Goal: Task Accomplishment & Management: Manage account settings

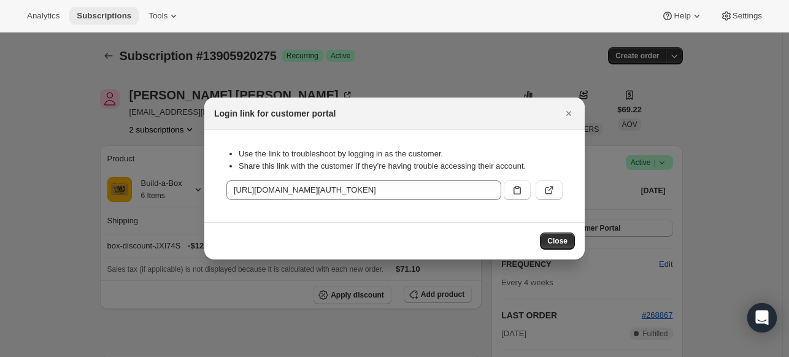
click at [119, 18] on span "Subscriptions" at bounding box center [104, 16] width 55 height 10
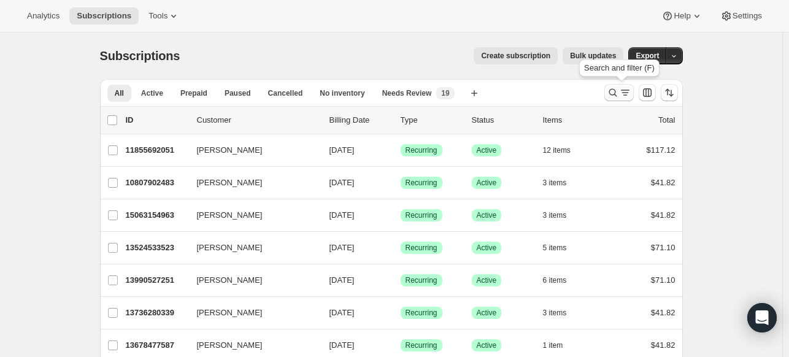
click at [618, 90] on icon "Search and filter results" at bounding box center [613, 92] width 12 height 12
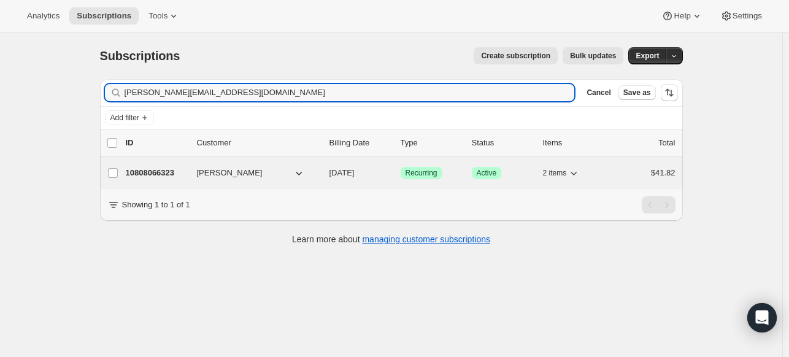
type input "[PERSON_NAME][EMAIL_ADDRESS][DOMAIN_NAME]"
click at [153, 174] on p "10808066323" at bounding box center [156, 173] width 61 height 12
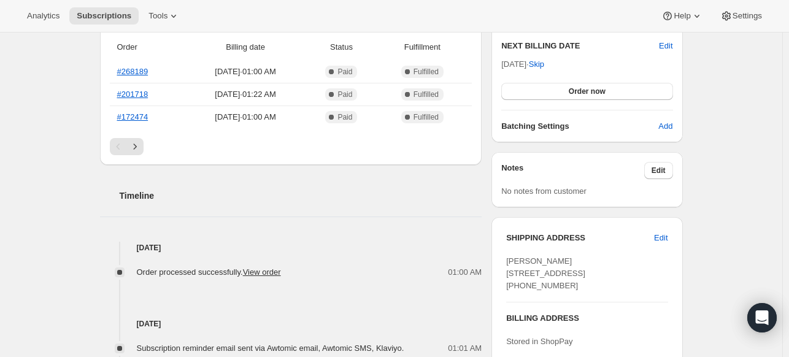
scroll to position [368, 0]
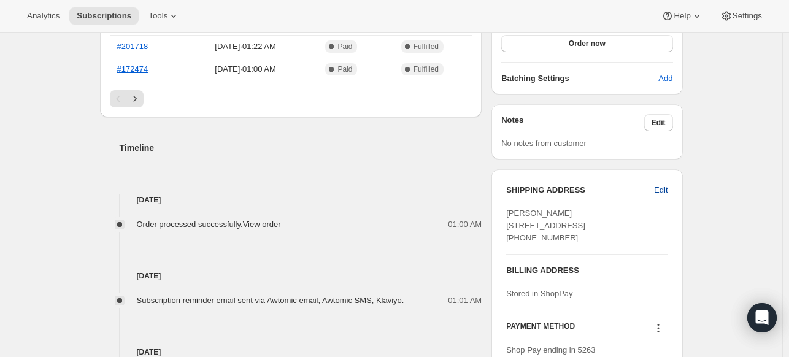
click at [672, 191] on button "Edit" at bounding box center [660, 190] width 28 height 20
select select "CA"
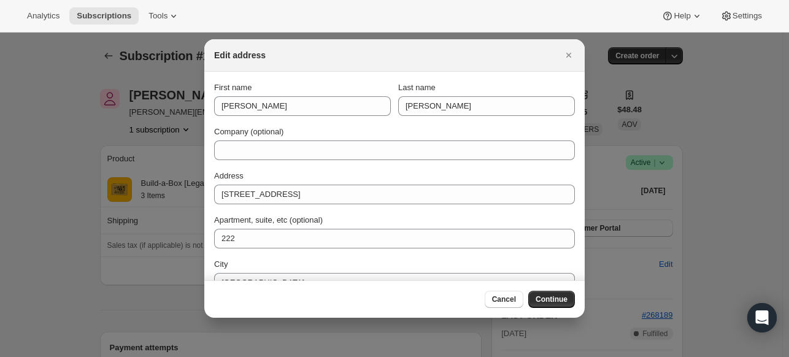
scroll to position [0, 0]
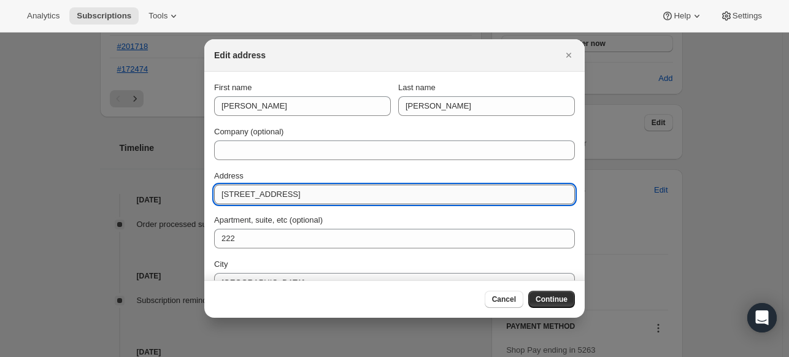
click at [285, 194] on input "[STREET_ADDRESS]" at bounding box center [394, 195] width 361 height 20
paste input "[STREET_ADDRESS]"
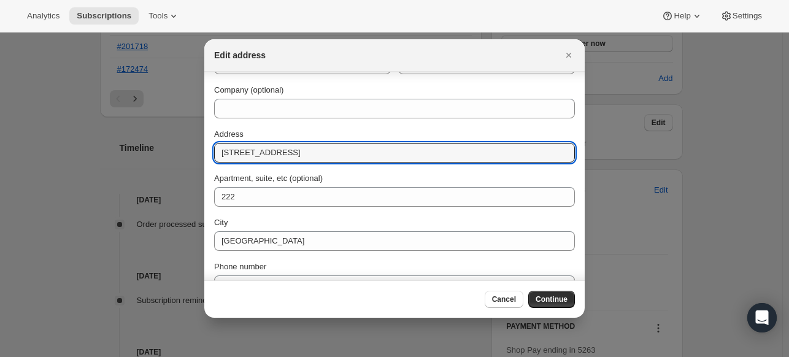
scroll to position [61, 0]
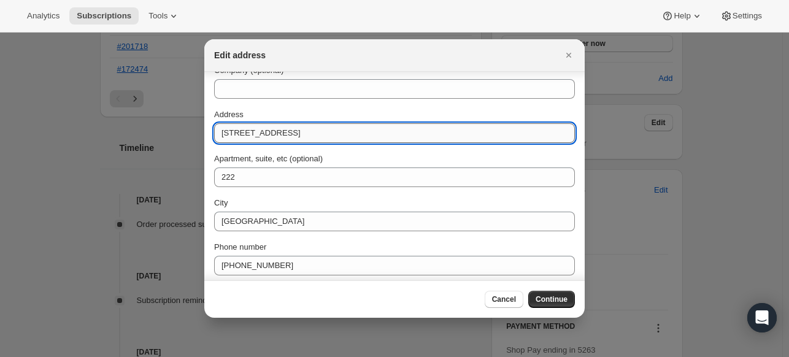
click at [249, 136] on input "[STREET_ADDRESS]" at bounding box center [394, 133] width 361 height 20
drag, startPoint x: 401, startPoint y: 133, endPoint x: 376, endPoint y: 127, distance: 25.9
click at [376, 127] on input "[STREET_ADDRESS]" at bounding box center [394, 133] width 361 height 20
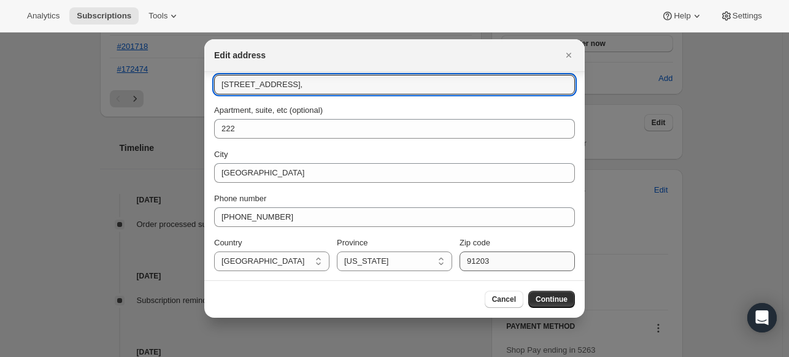
type input "[STREET_ADDRESS],"
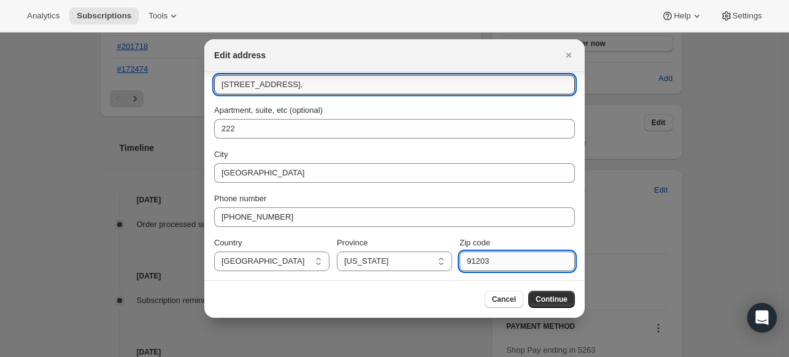
click at [472, 256] on input "91203" at bounding box center [516, 261] width 115 height 20
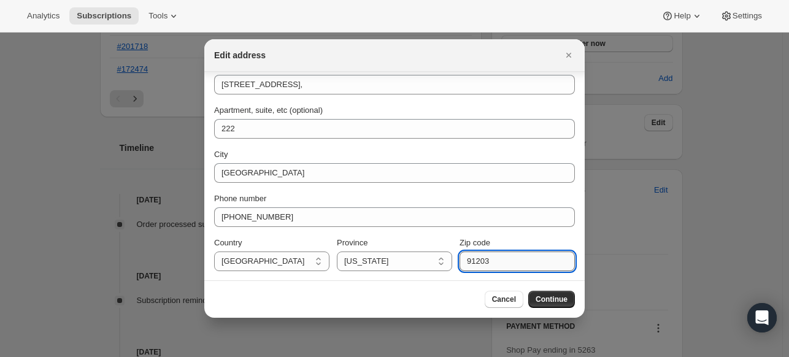
click at [472, 256] on input "91203" at bounding box center [516, 261] width 115 height 20
paste input "0041"
type input "90041"
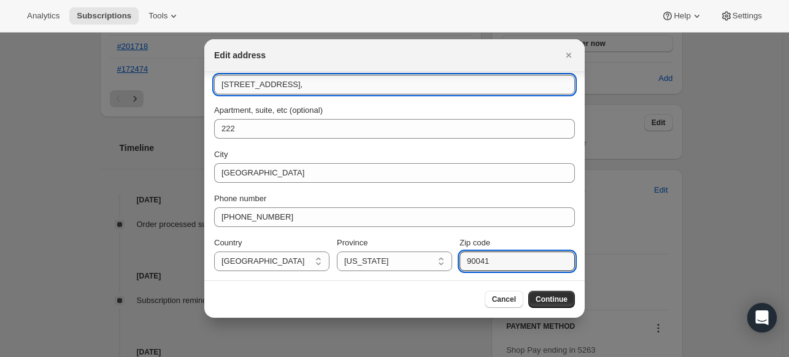
click at [393, 83] on input "[STREET_ADDRESS]," at bounding box center [394, 85] width 361 height 20
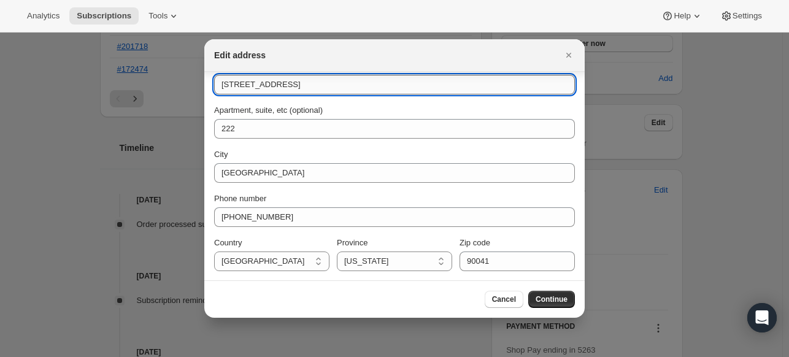
drag, startPoint x: 373, startPoint y: 83, endPoint x: 311, endPoint y: 85, distance: 62.0
click at [311, 85] on input "[STREET_ADDRESS]" at bounding box center [394, 85] width 361 height 20
type input "[STREET_ADDRESS]"
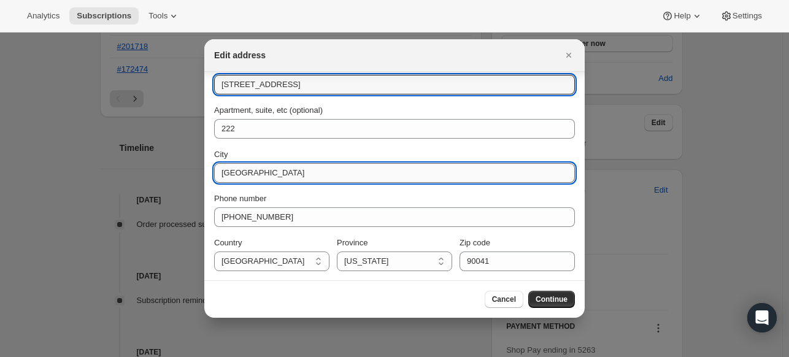
click at [286, 170] on input "[GEOGRAPHIC_DATA]" at bounding box center [394, 173] width 361 height 20
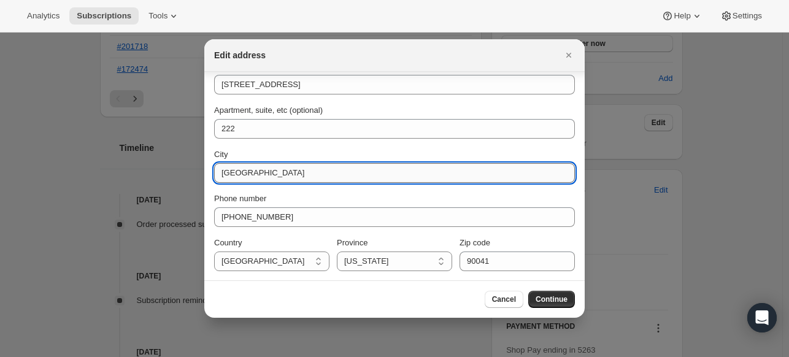
click at [286, 170] on input "[GEOGRAPHIC_DATA]" at bounding box center [394, 173] width 361 height 20
paste input "[GEOGRAPHIC_DATA]"
type input "[GEOGRAPHIC_DATA]"
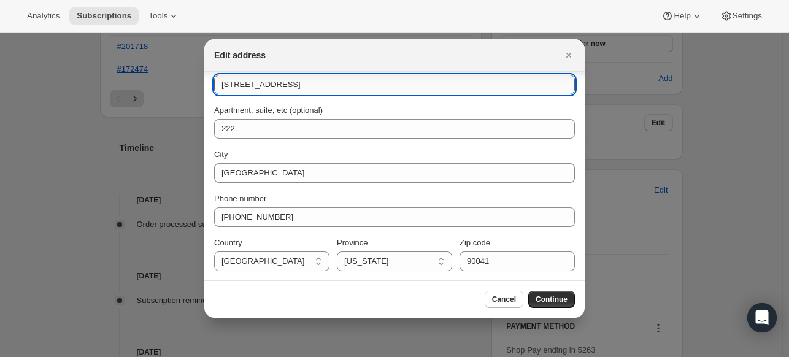
drag, startPoint x: 318, startPoint y: 92, endPoint x: 321, endPoint y: 84, distance: 8.5
click at [321, 84] on input "[STREET_ADDRESS]" at bounding box center [394, 85] width 361 height 20
type input "[STREET_ADDRESS]"
click at [545, 297] on span "Continue" at bounding box center [551, 299] width 32 height 10
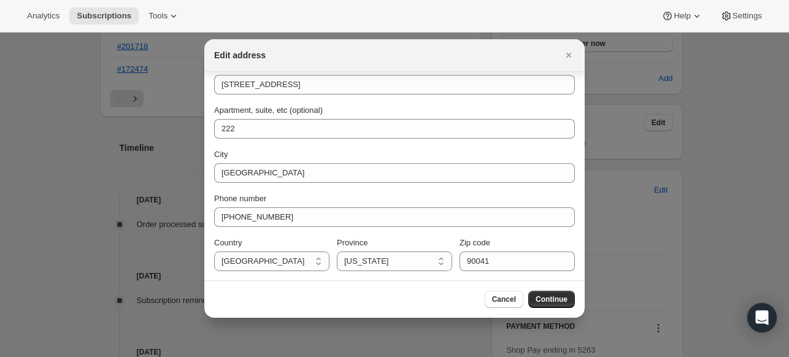
scroll to position [0, 0]
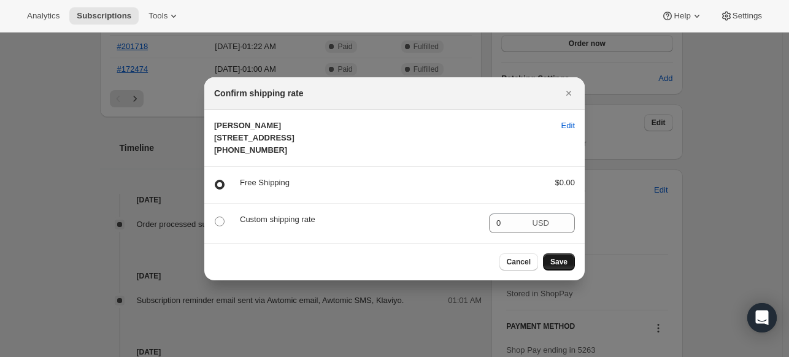
click at [563, 267] on span "Save" at bounding box center [558, 262] width 17 height 10
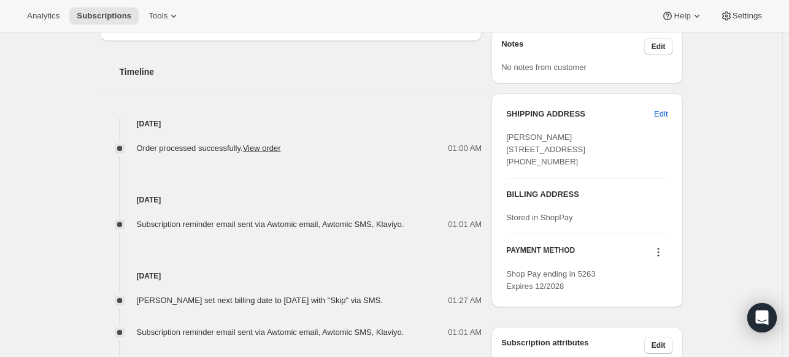
scroll to position [498, 0]
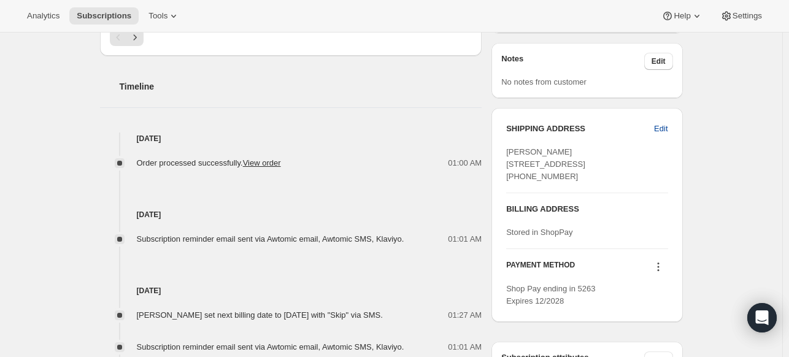
click at [671, 127] on button "Edit" at bounding box center [660, 129] width 28 height 20
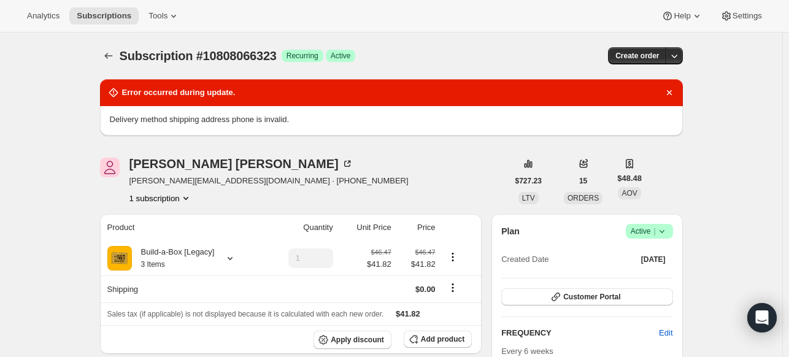
select select "CA"
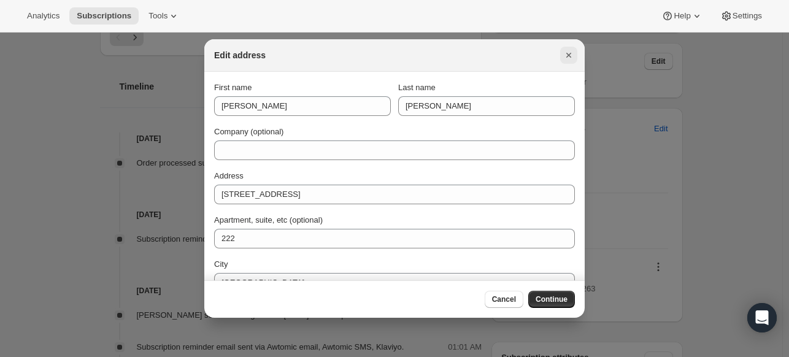
click at [569, 55] on icon "Close" at bounding box center [568, 55] width 5 height 5
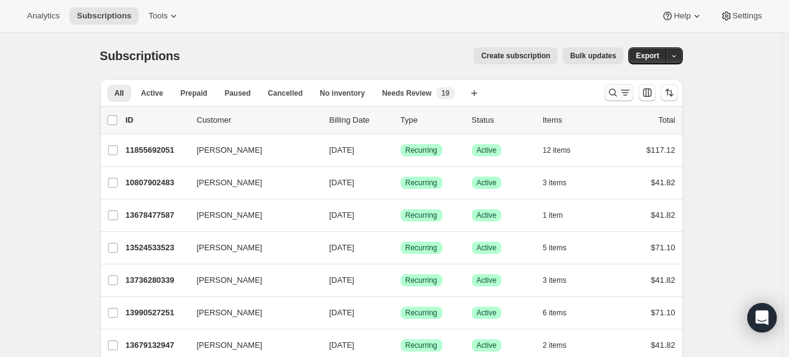
click at [610, 88] on icon "Search and filter results" at bounding box center [613, 92] width 12 height 12
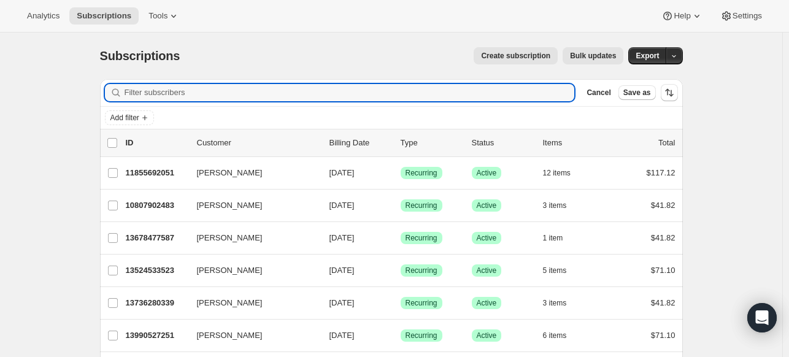
paste input "[STREET_ADDRESS]"
type input "[STREET_ADDRESS]"
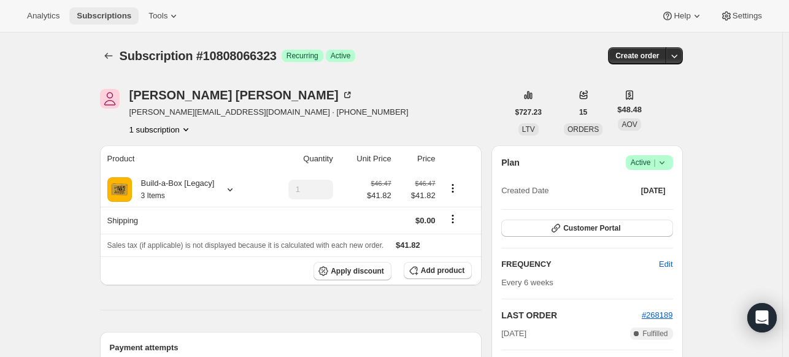
click at [123, 20] on span "Subscriptions" at bounding box center [104, 16] width 55 height 10
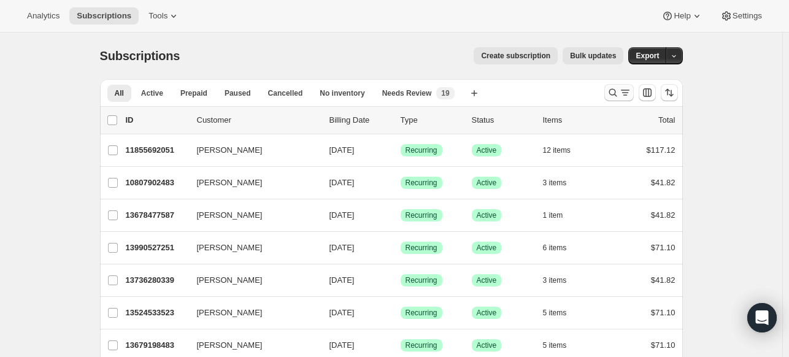
click at [615, 92] on icon "Search and filter results" at bounding box center [613, 92] width 12 height 12
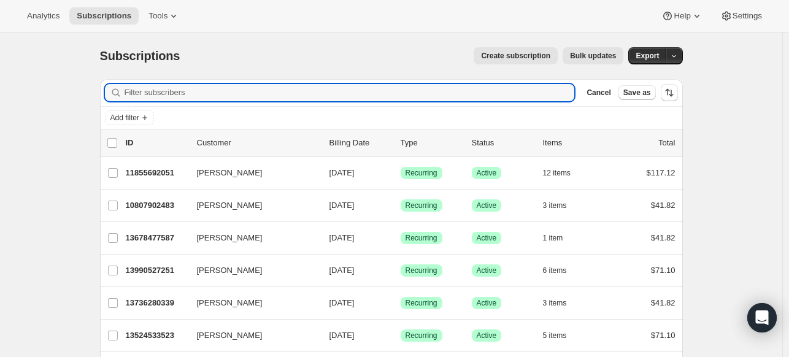
paste input "speedepebbles@hotmail.com"
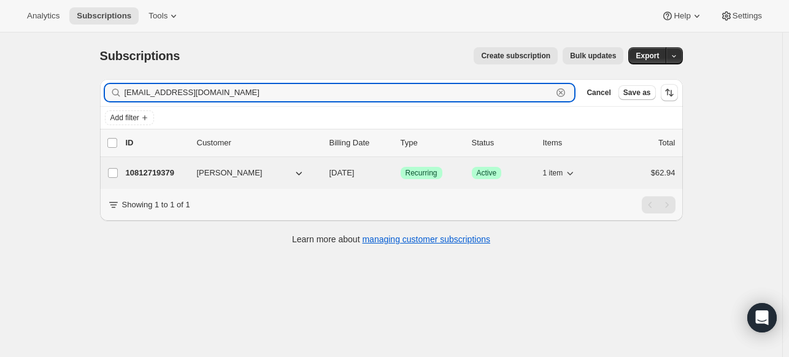
type input "speedepebbles@hotmail.com"
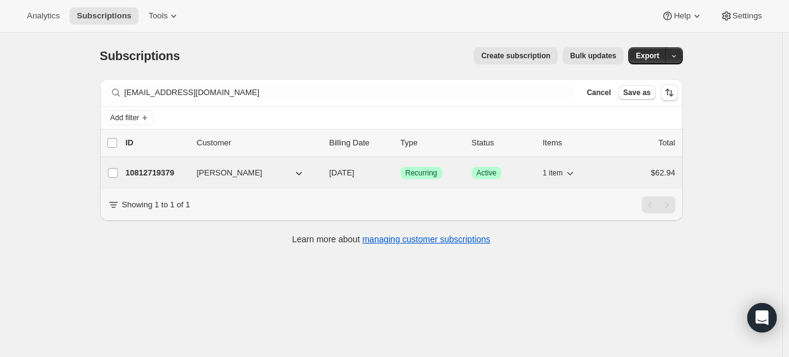
click at [167, 169] on p "10812719379" at bounding box center [156, 173] width 61 height 12
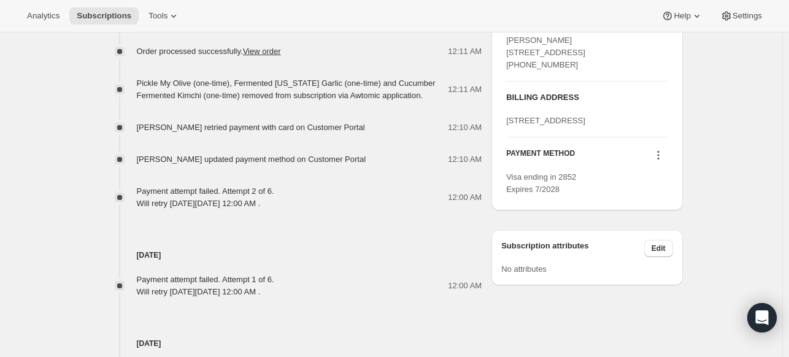
scroll to position [552, 0]
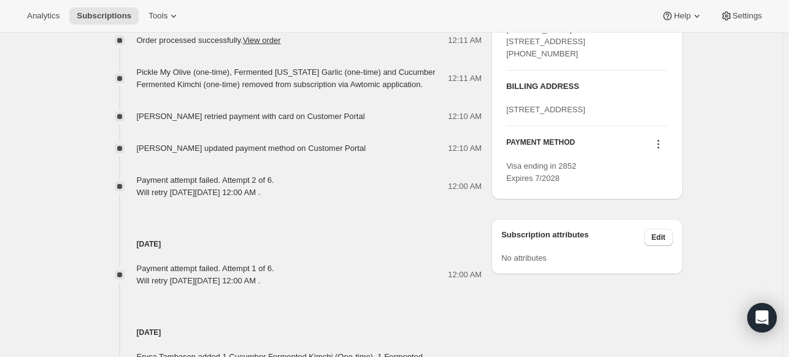
click at [664, 150] on icon at bounding box center [658, 144] width 12 height 12
click at [656, 221] on span "Send link to update card" at bounding box center [658, 216] width 86 height 12
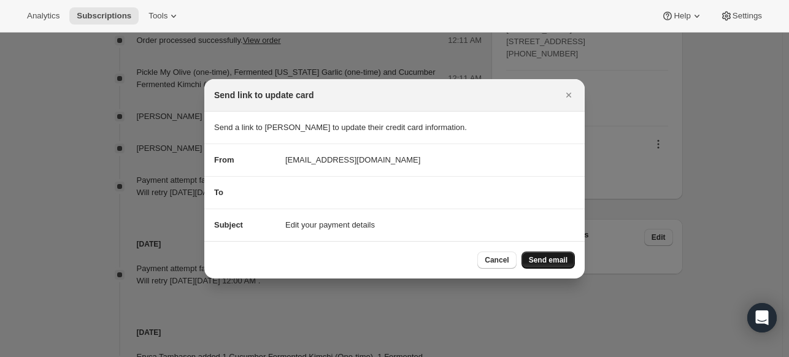
click at [542, 252] on button "Send email" at bounding box center [547, 259] width 53 height 17
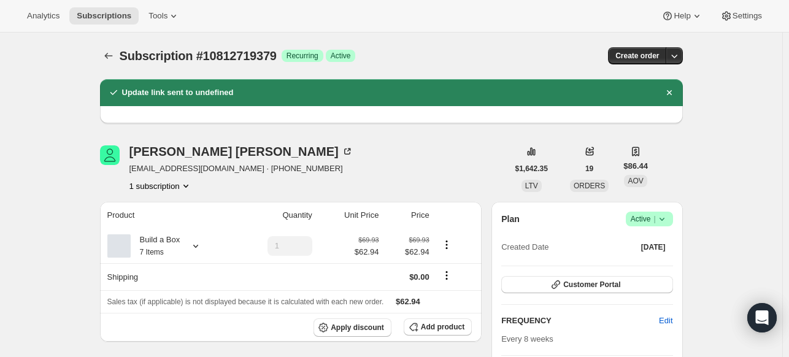
scroll to position [552, 0]
